Goal: Task Accomplishment & Management: Manage account settings

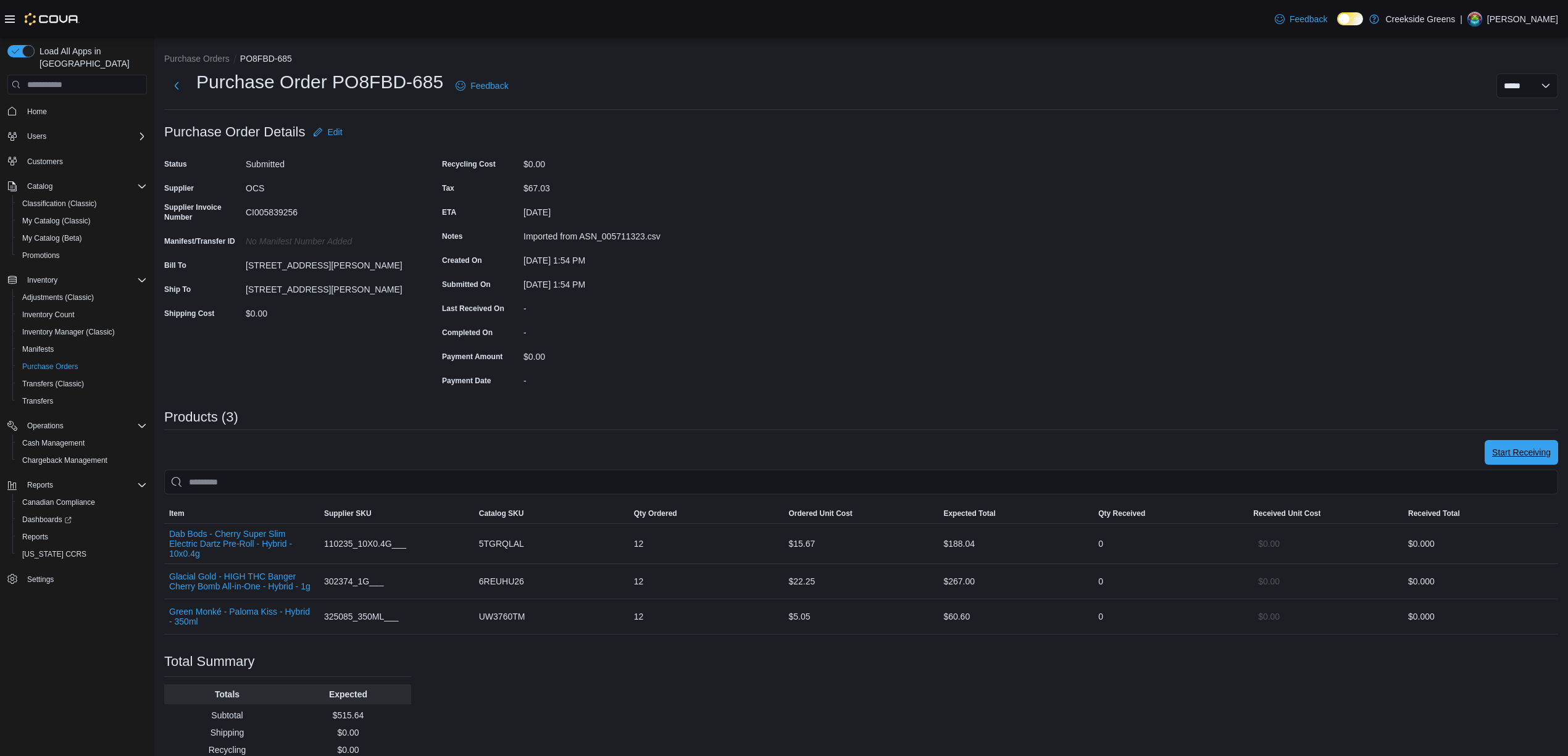
click at [1545, 444] on span "Start Receiving" at bounding box center [1521, 452] width 59 height 25
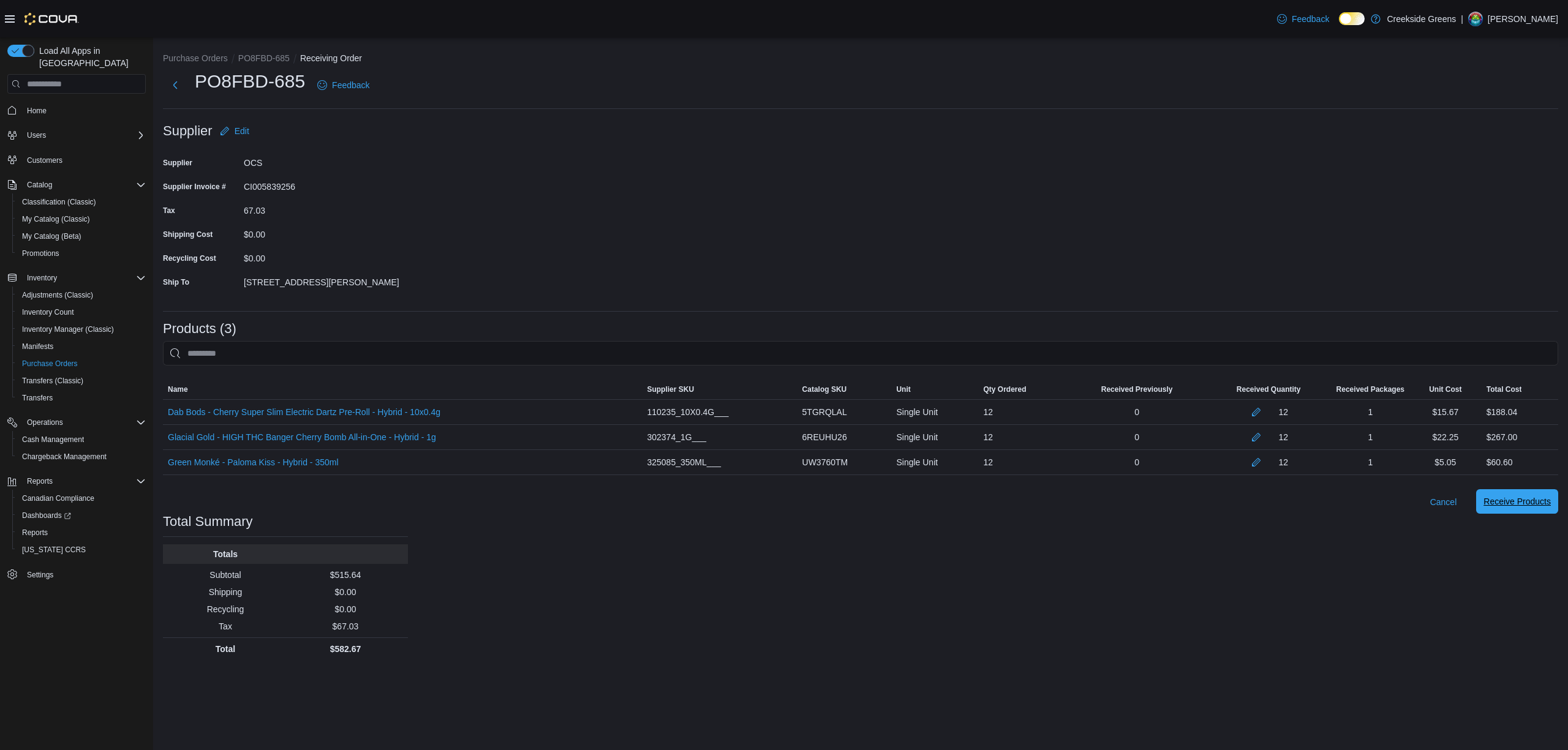
click at [1502, 500] on span "Receive Products" at bounding box center [1517, 501] width 67 height 12
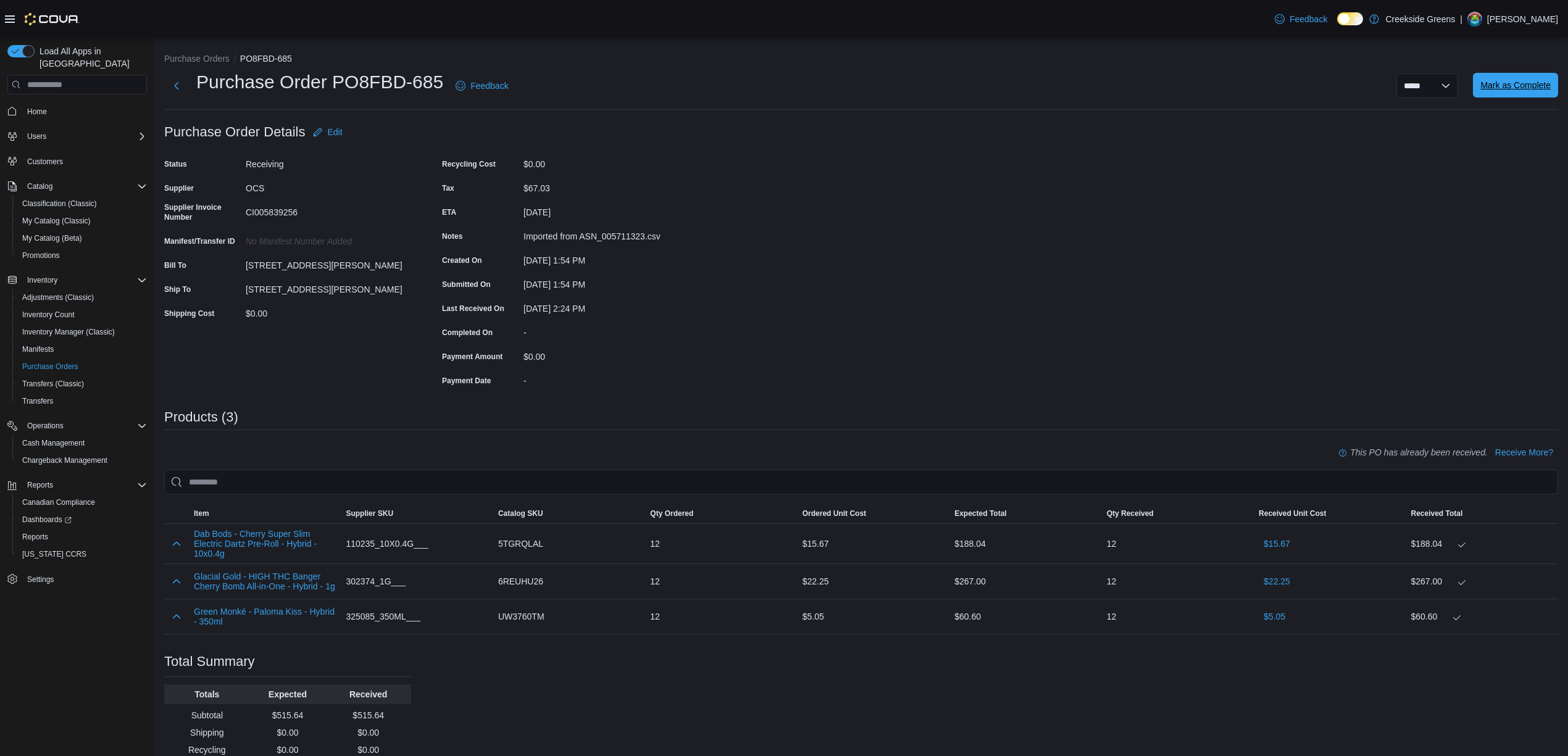
click at [1551, 80] on span "Mark as Complete" at bounding box center [1515, 85] width 70 height 12
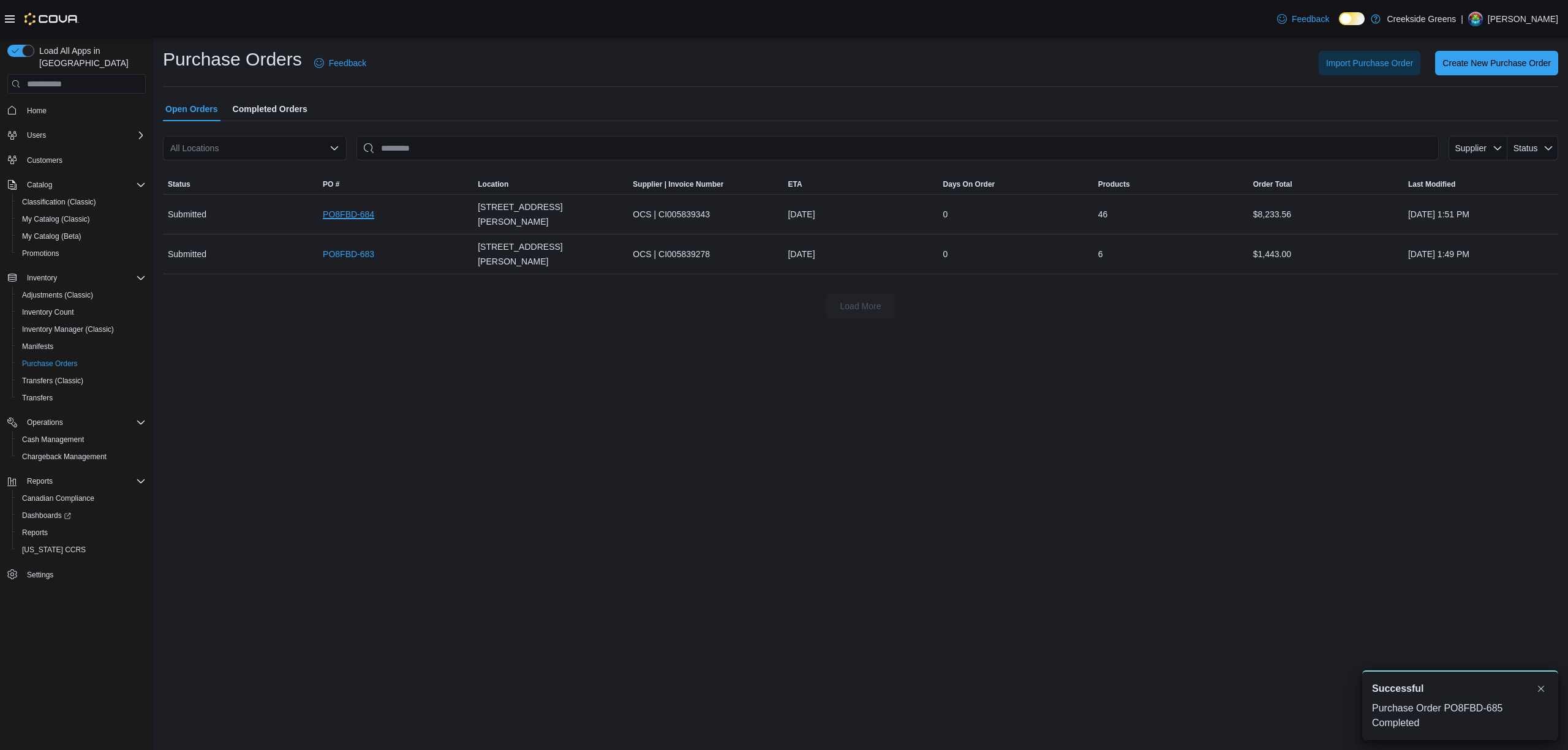
click at [349, 208] on link "PO8FBD-684" at bounding box center [348, 214] width 51 height 14
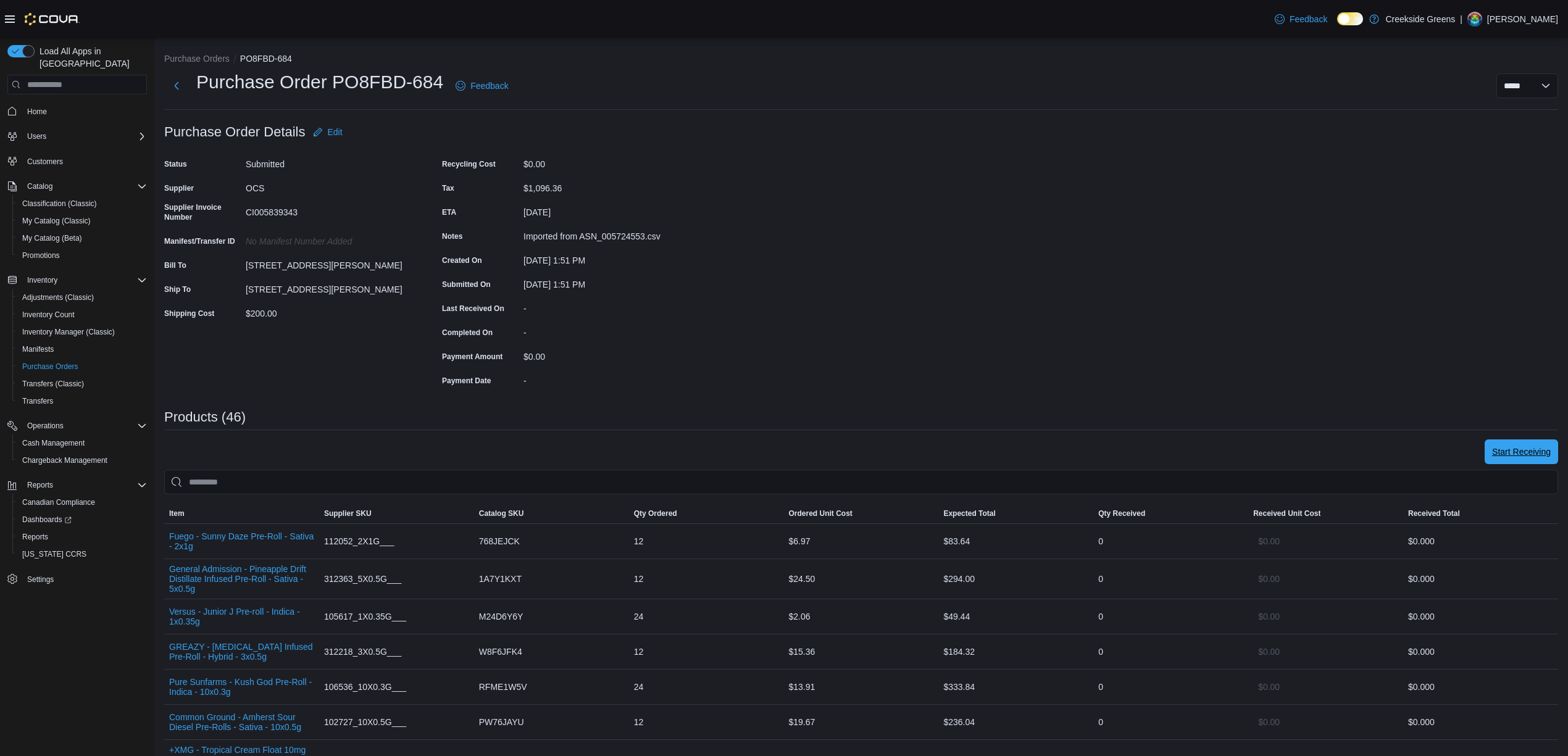
click at [1521, 440] on div "Start Receiving" at bounding box center [861, 452] width 1394 height 25
click at [1519, 447] on span "Start Receiving" at bounding box center [1521, 452] width 59 height 12
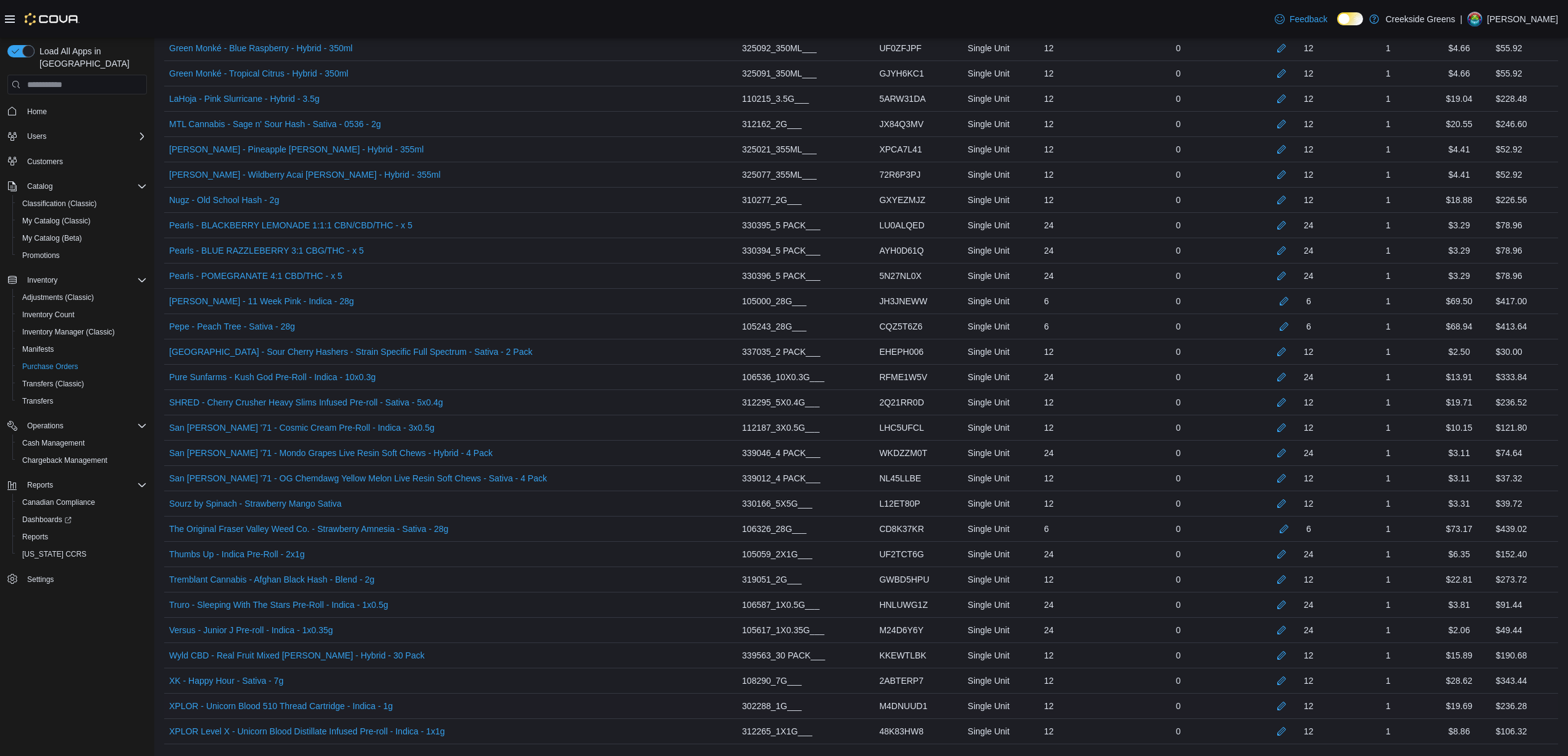
scroll to position [1017, 0]
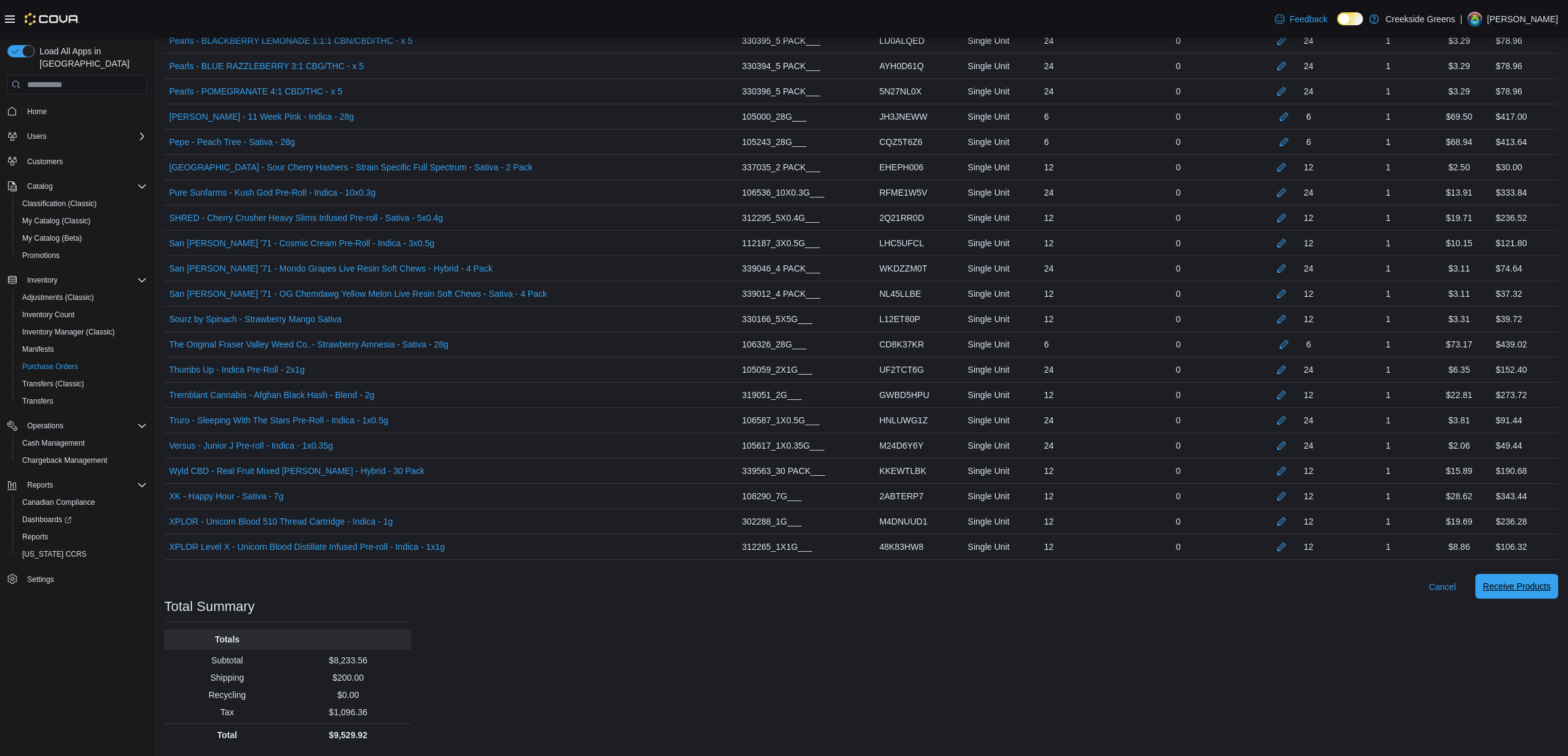
click at [1519, 590] on span "Receive Products" at bounding box center [1516, 586] width 68 height 12
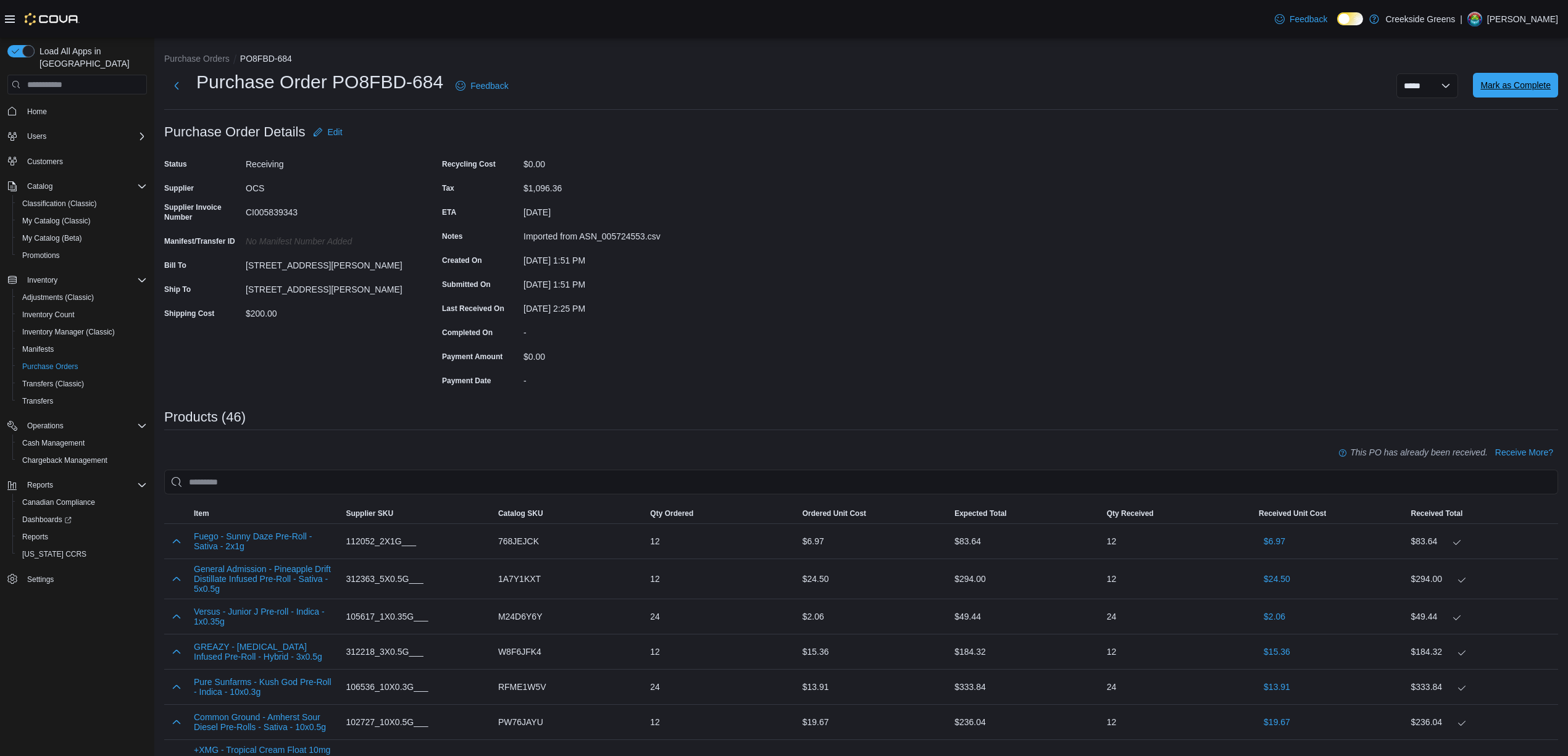
click at [1532, 79] on span "Mark as Complete" at bounding box center [1515, 85] width 70 height 25
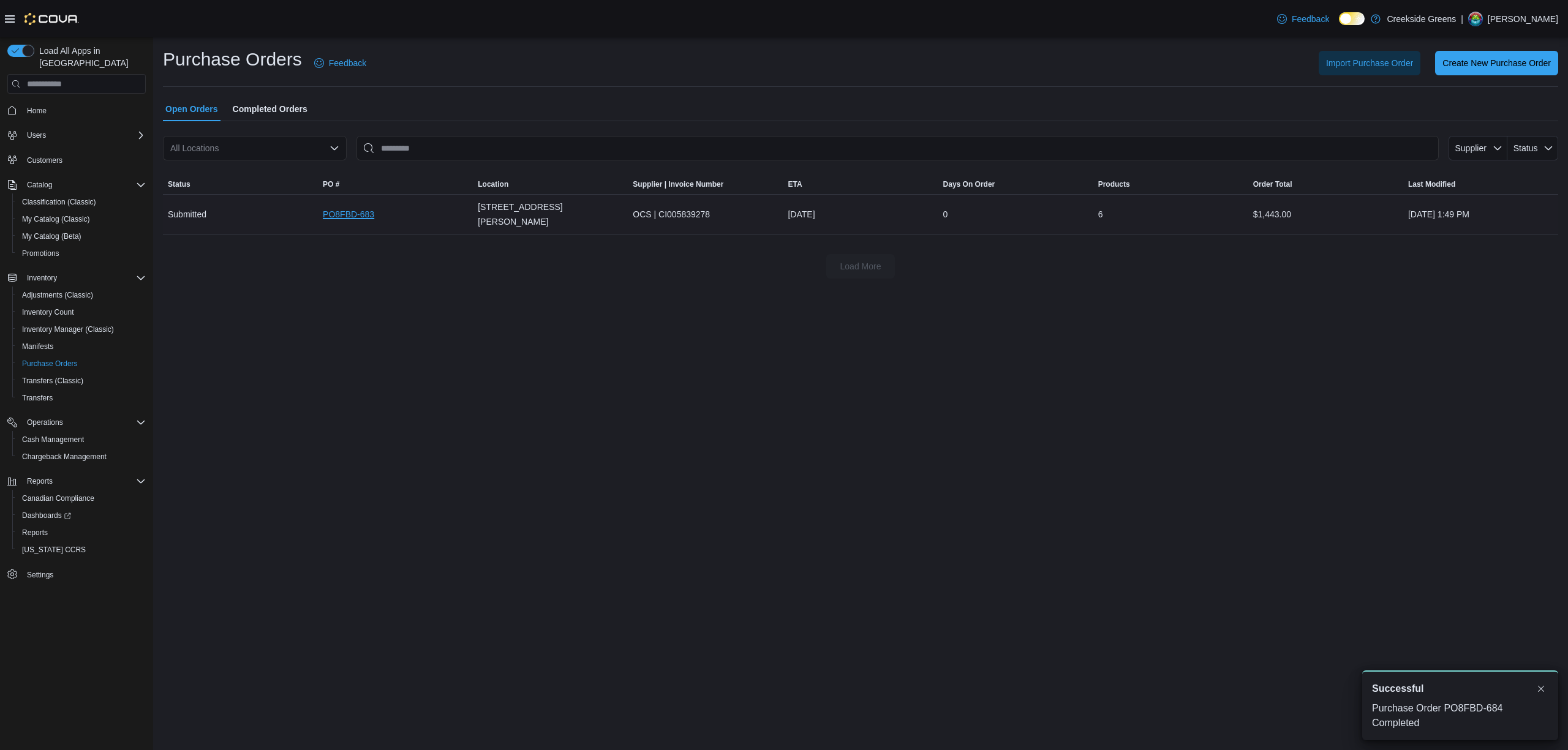
click at [347, 207] on link "PO8FBD-683" at bounding box center [348, 214] width 51 height 14
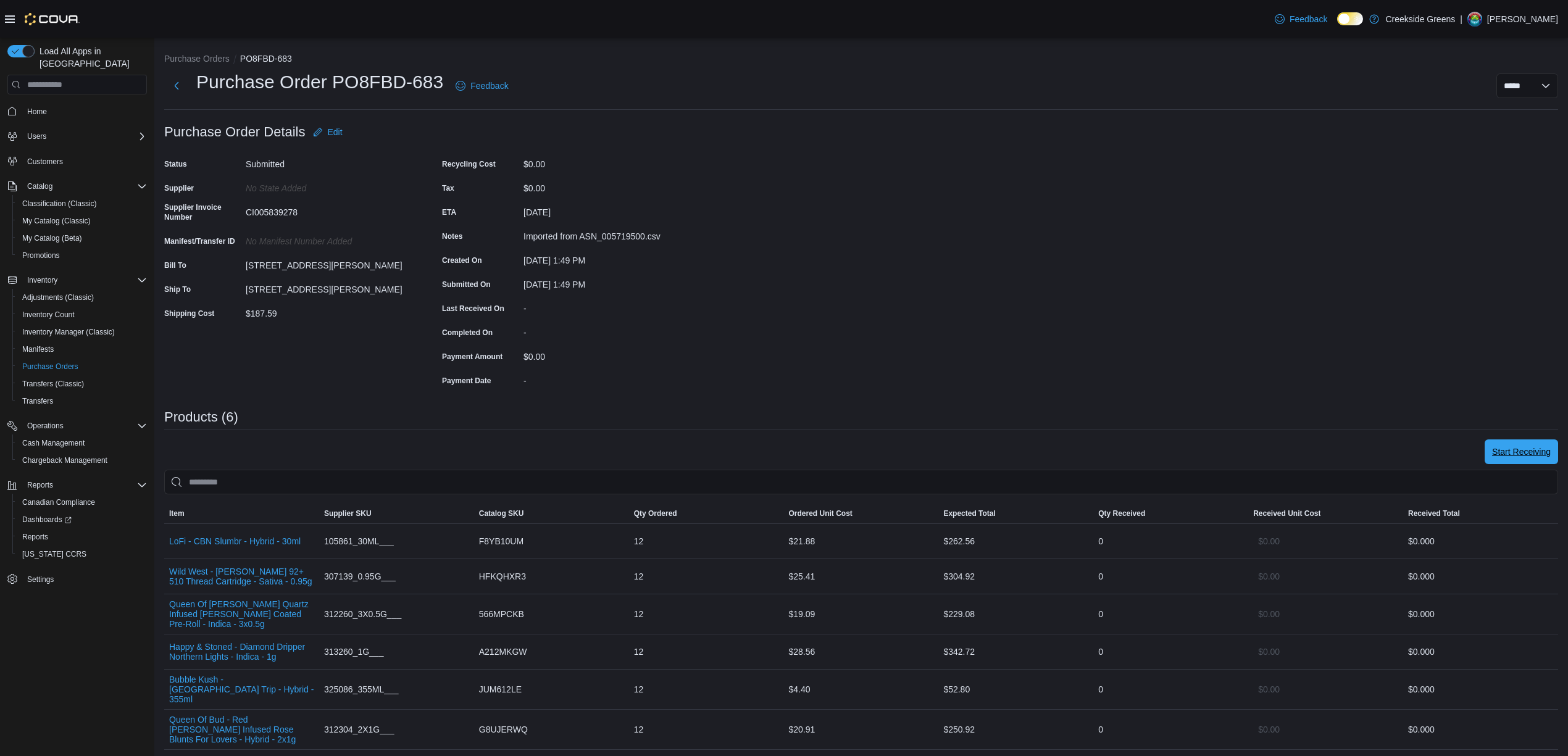
click at [1532, 444] on span "Start Receiving" at bounding box center [1521, 452] width 59 height 25
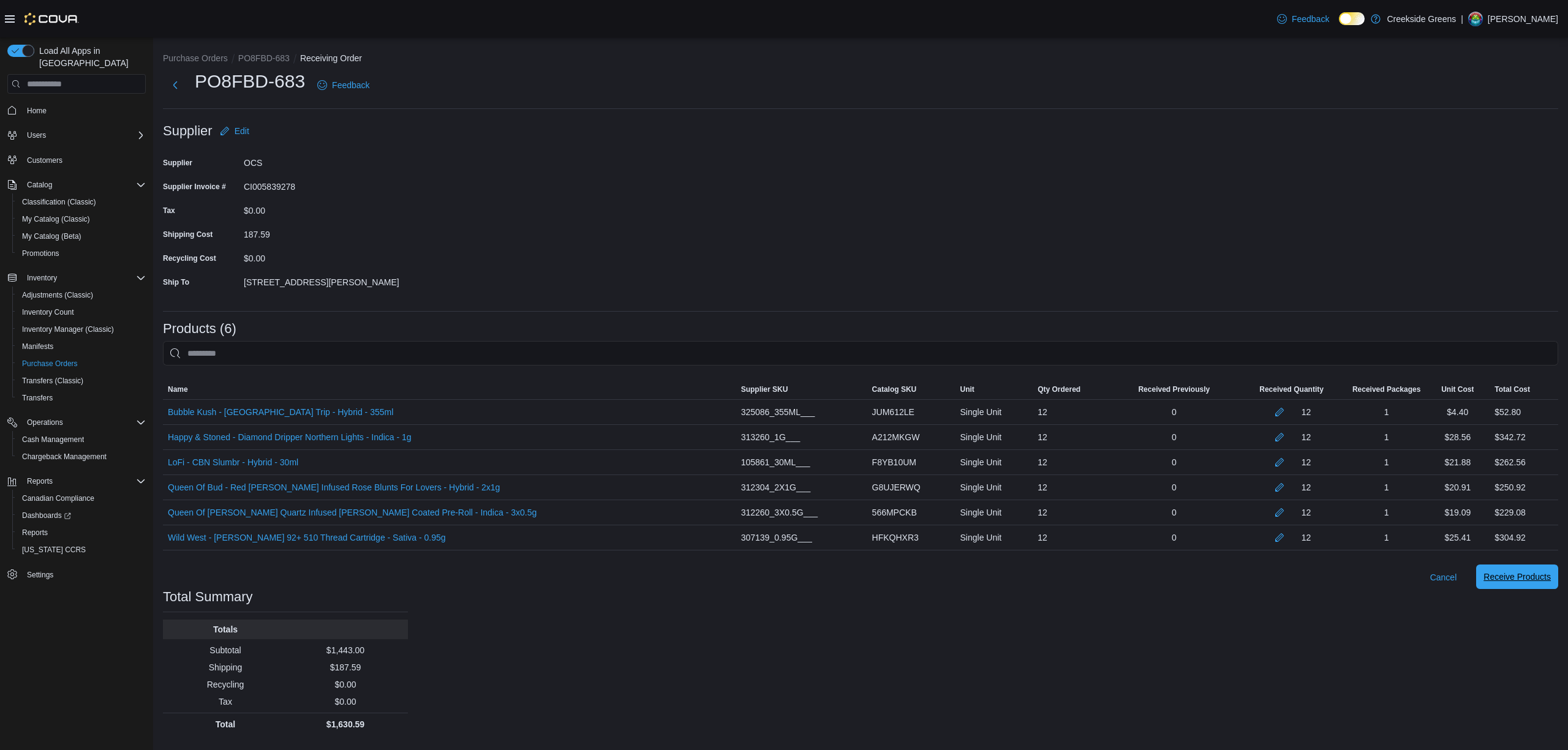
click at [1521, 581] on span "Receive Products" at bounding box center [1517, 576] width 67 height 12
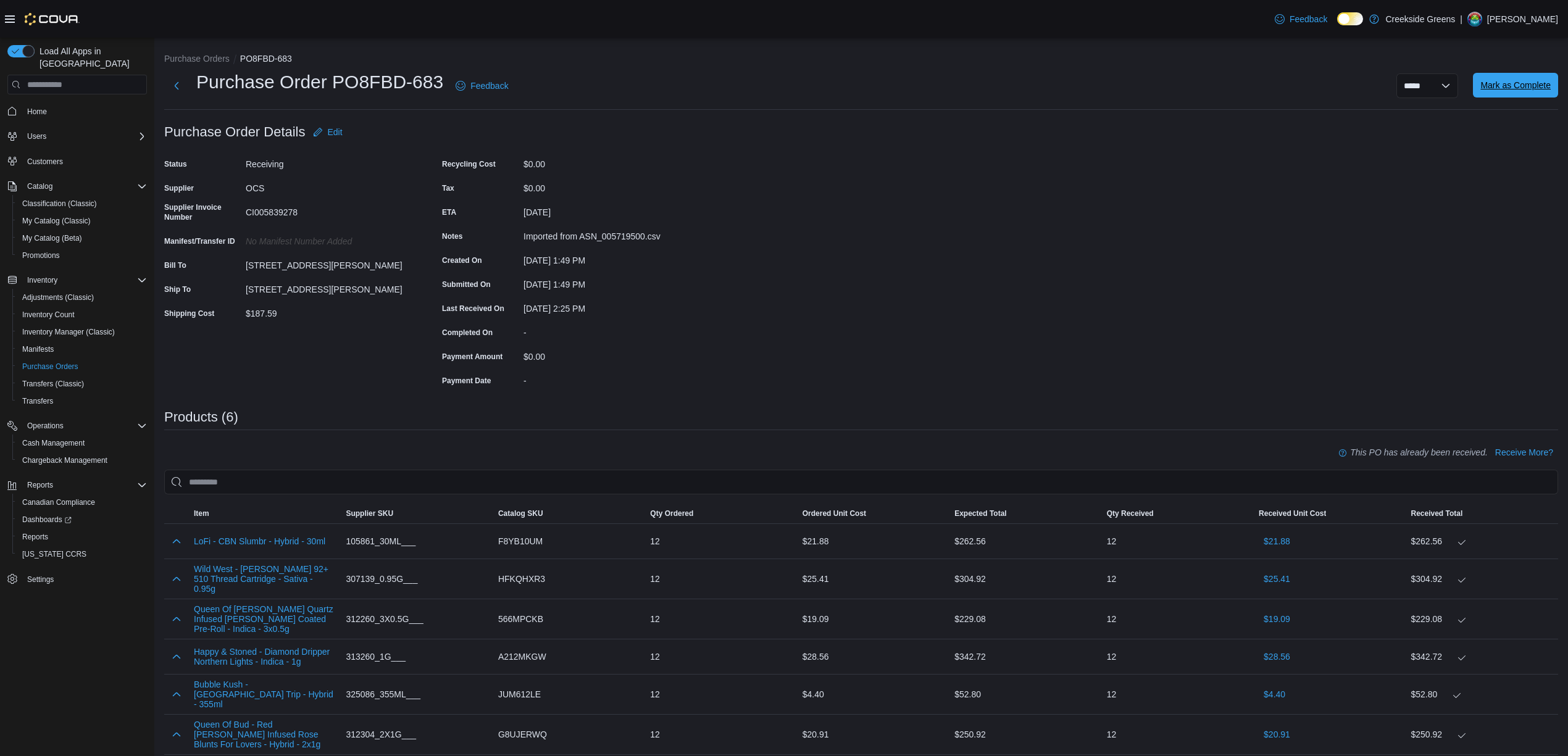
click at [1544, 85] on span "Mark as Complete" at bounding box center [1515, 85] width 70 height 12
